Goal: Information Seeking & Learning: Learn about a topic

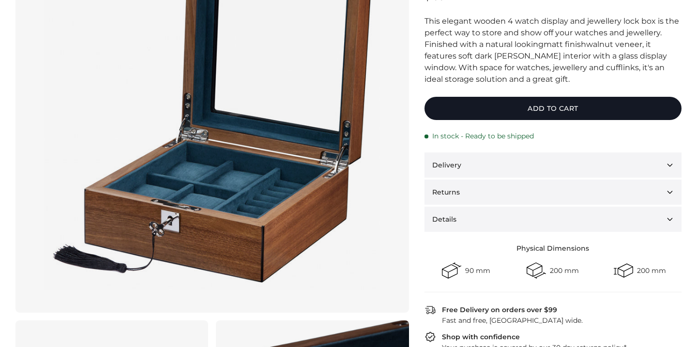
scroll to position [151, 0]
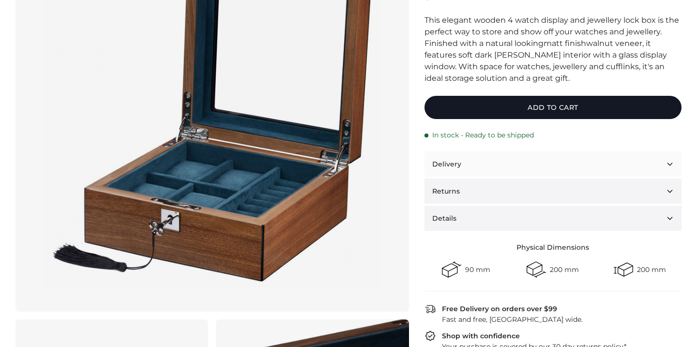
click at [485, 172] on button "Delivery" at bounding box center [552, 163] width 257 height 25
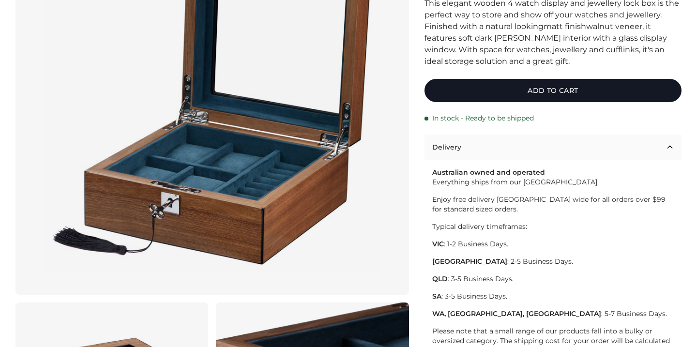
scroll to position [171, 0]
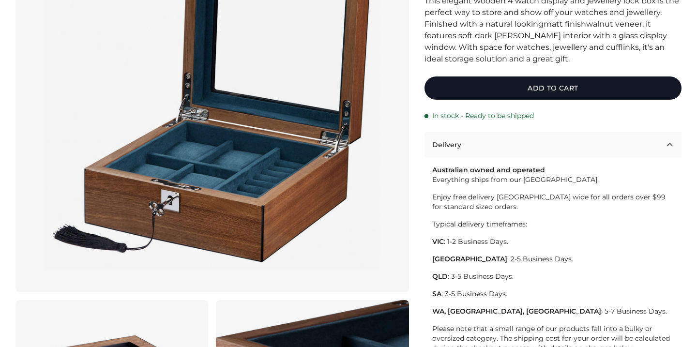
click at [477, 147] on button "Delivery" at bounding box center [552, 144] width 257 height 25
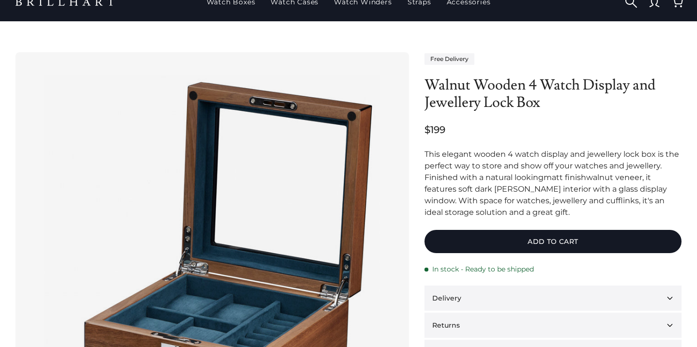
scroll to position [24, 0]
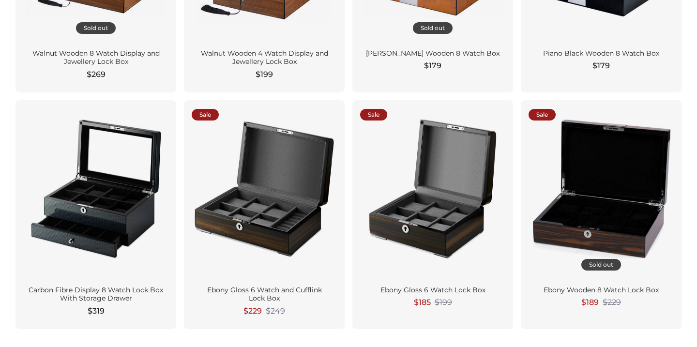
scroll to position [1438, 0]
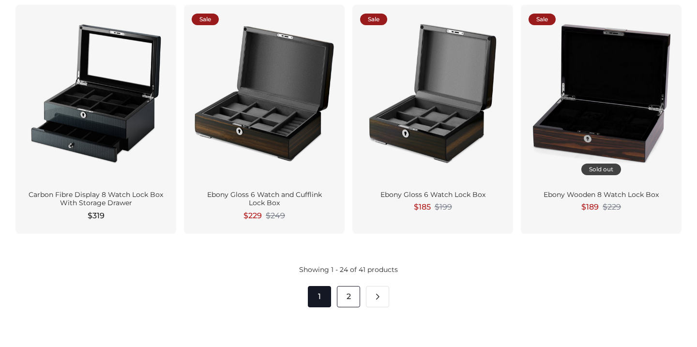
click at [348, 299] on link "2" at bounding box center [348, 296] width 23 height 21
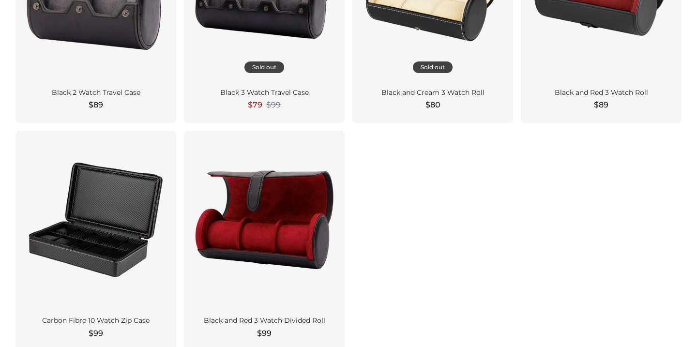
scroll to position [845, 0]
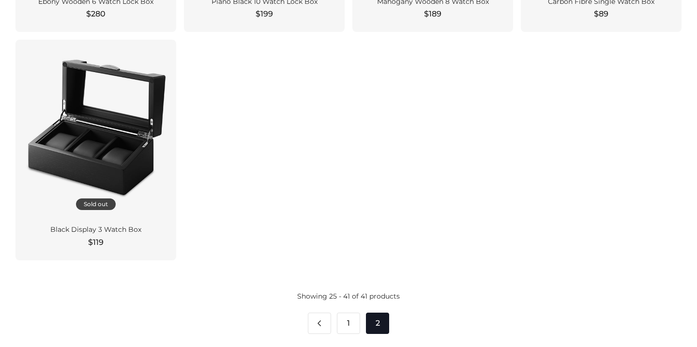
scroll to position [1160, 0]
